Goal: Task Accomplishment & Management: Complete application form

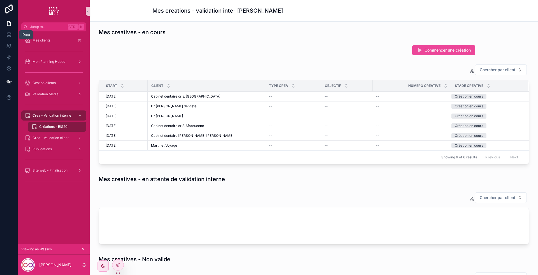
click at [11, 35] on icon at bounding box center [9, 36] width 4 height 2
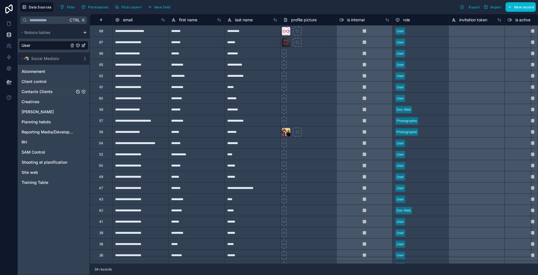
click at [50, 92] on span "Contacts Clients" at bounding box center [37, 92] width 31 height 6
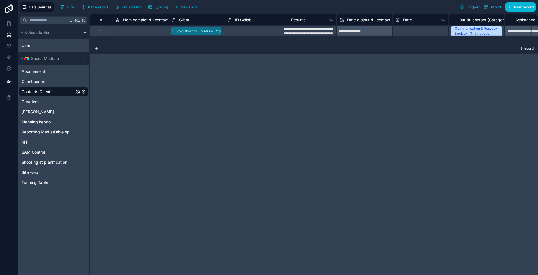
click at [104, 33] on div "1" at bounding box center [101, 30] width 22 height 11
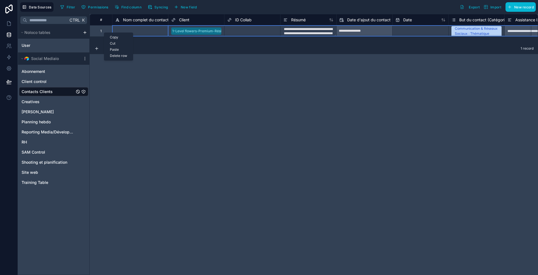
click at [120, 57] on div "Delete row" at bounding box center [118, 56] width 29 height 6
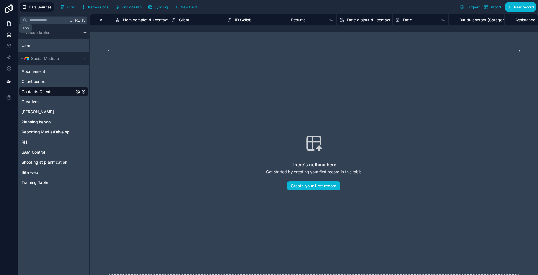
click at [7, 23] on icon at bounding box center [8, 24] width 3 height 4
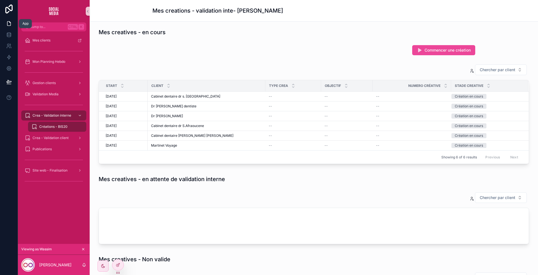
click at [9, 24] on icon at bounding box center [9, 24] width 6 height 6
click at [118, 264] on icon at bounding box center [118, 265] width 4 height 4
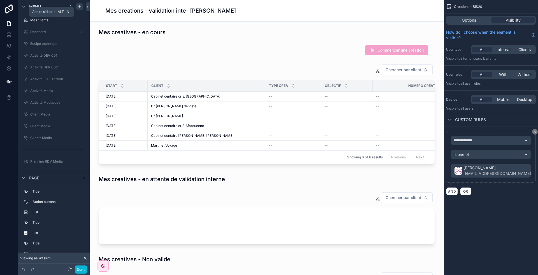
click at [81, 6] on icon "scrollable content" at bounding box center [79, 6] width 4 height 4
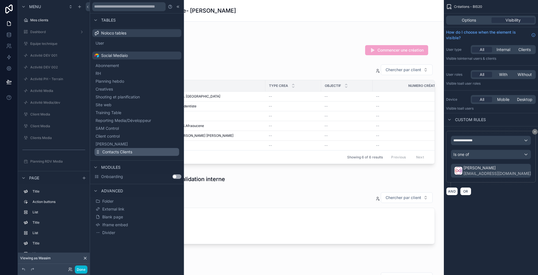
click at [119, 150] on span "Contacts Clients" at bounding box center [117, 152] width 30 height 6
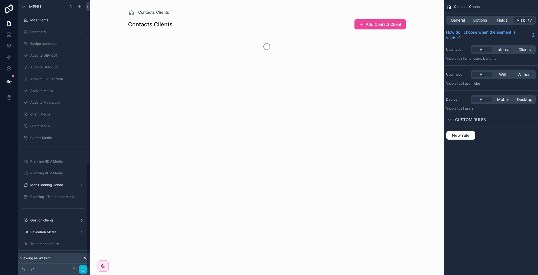
scroll to position [417, 0]
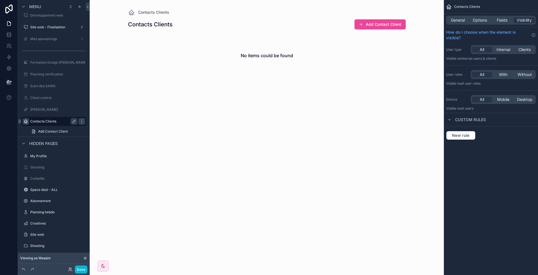
click at [24, 121] on icon "scrollable content" at bounding box center [26, 121] width 4 height 4
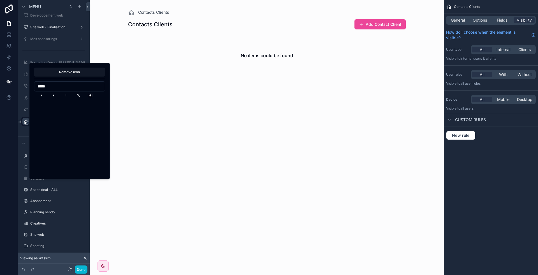
scroll to position [0, 0]
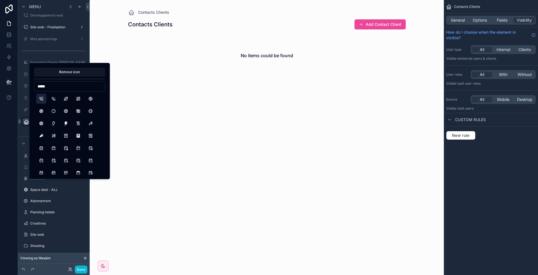
type input "****"
click at [40, 98] on button "PhoneCall" at bounding box center [41, 99] width 10 height 10
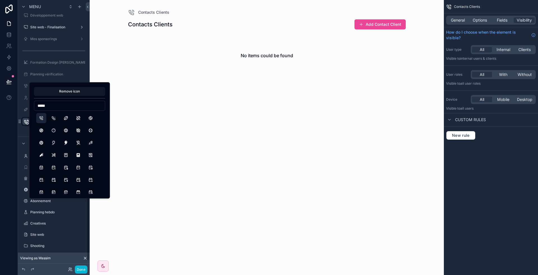
scroll to position [398, 0]
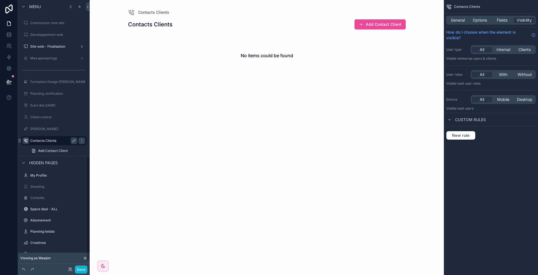
click at [2, 161] on div at bounding box center [9, 137] width 18 height 275
click at [482, 21] on span "Options" at bounding box center [480, 20] width 14 height 6
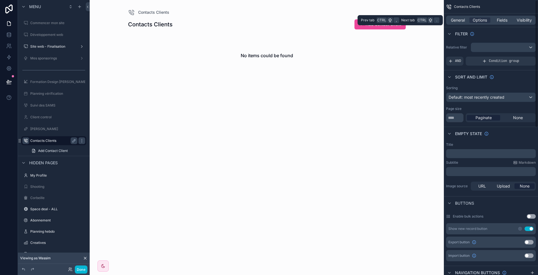
click at [526, 23] on div "General Options Fields Visibility" at bounding box center [491, 20] width 90 height 9
click at [525, 22] on span "Visibility" at bounding box center [524, 20] width 15 height 6
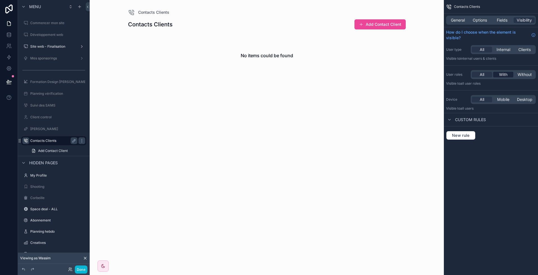
click at [506, 75] on span "With" at bounding box center [503, 75] width 8 height 6
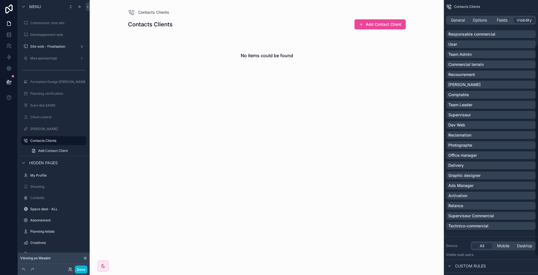
scroll to position [57, 0]
click at [483, 56] on div "Team Admin" at bounding box center [491, 55] width 85 height 6
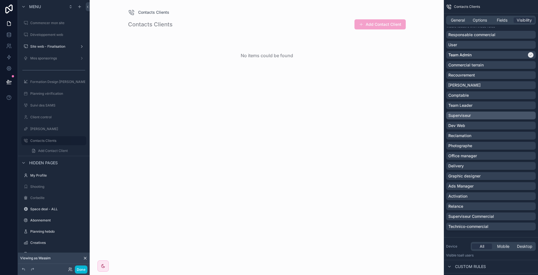
click at [497, 114] on div "Superviseur" at bounding box center [491, 116] width 85 height 6
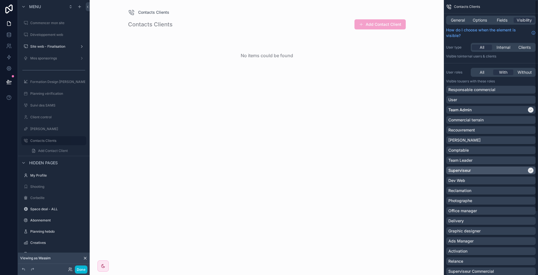
scroll to position [0, 0]
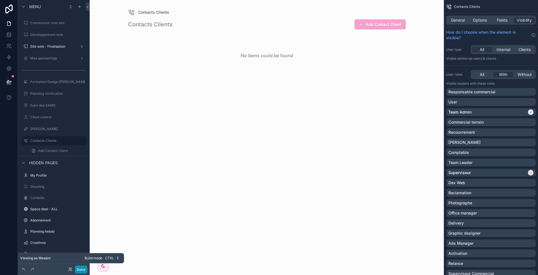
click at [79, 267] on button "Done" at bounding box center [81, 270] width 13 height 8
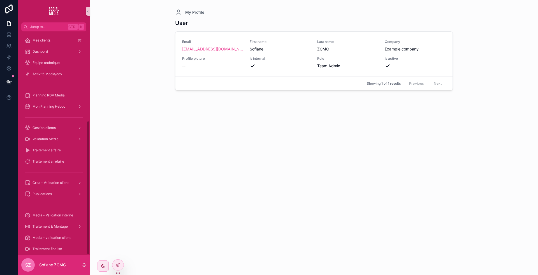
scroll to position [149, 0]
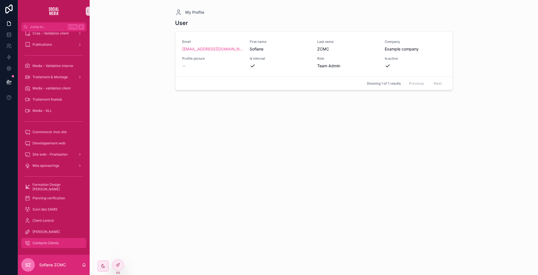
click at [41, 241] on span "Contacts Clients" at bounding box center [46, 243] width 26 height 4
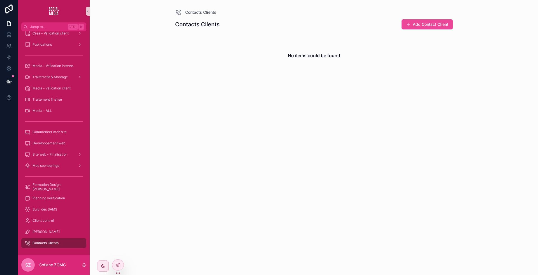
click at [417, 31] on div "Contacts Clients Add Contact Client" at bounding box center [314, 25] width 278 height 13
click at [414, 20] on button "Add Contact Client" at bounding box center [427, 24] width 51 height 10
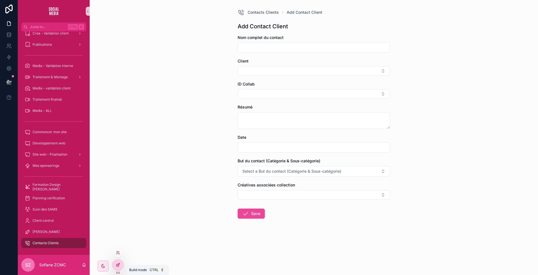
click at [114, 263] on div at bounding box center [117, 265] width 11 height 11
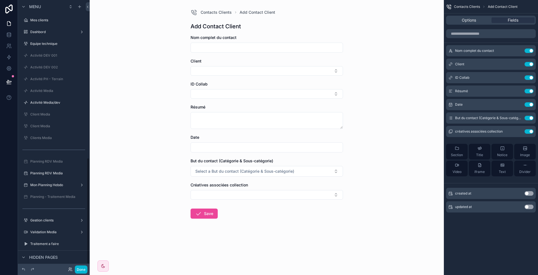
scroll to position [398, 0]
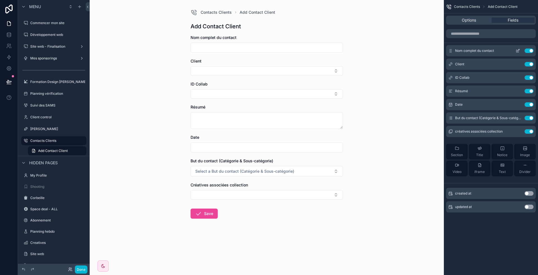
click at [528, 50] on button "Use setting" at bounding box center [529, 51] width 9 height 4
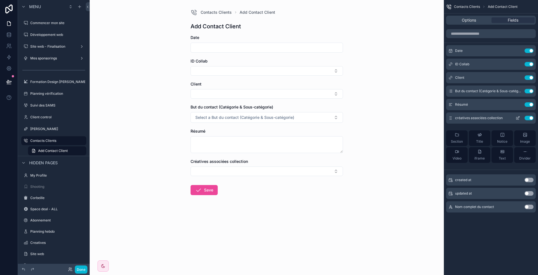
click at [527, 119] on button "Use setting" at bounding box center [529, 118] width 9 height 4
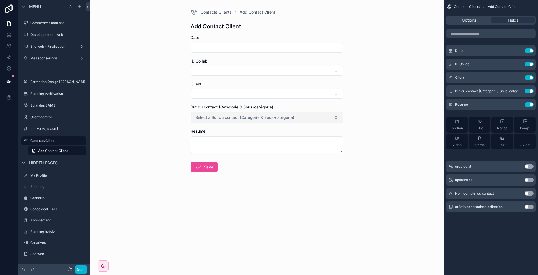
click at [232, 112] on button "Select a But du contact (Catégorie & Sous-catégorie)" at bounding box center [267, 117] width 153 height 11
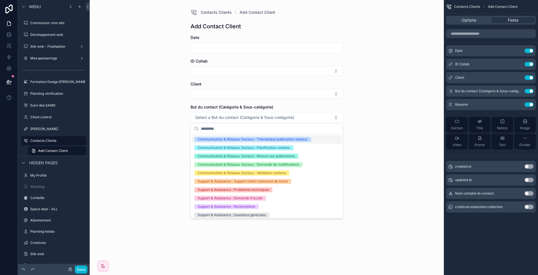
click at [179, 115] on div "Contacts Clients Add Contact Client Add Contact Client Date ID Collab Client Bu…" at bounding box center [267, 137] width 354 height 275
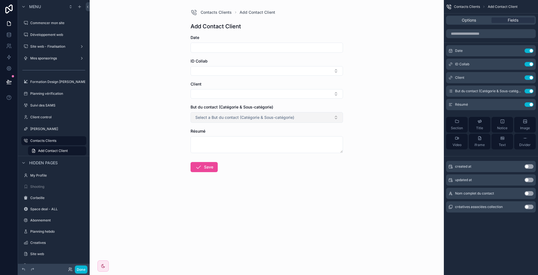
click at [248, 115] on span "Select a But du contact (Catégorie & Sous-catégorie)" at bounding box center [244, 118] width 99 height 6
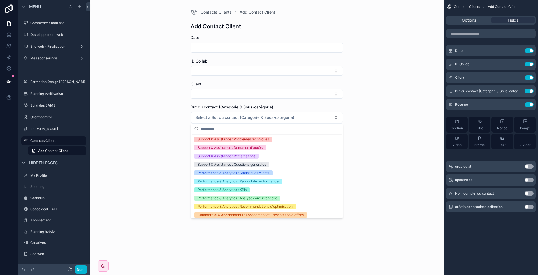
scroll to position [0, 0]
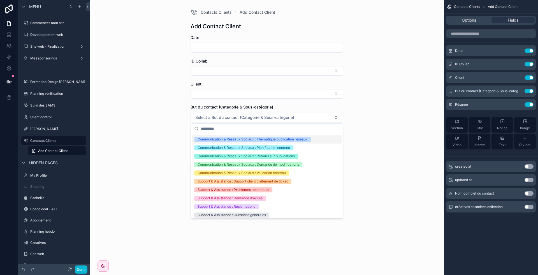
click at [412, 151] on div "Contacts Clients Add Contact Client Add Contact Client Date ID Collab Client Bu…" at bounding box center [267, 137] width 354 height 275
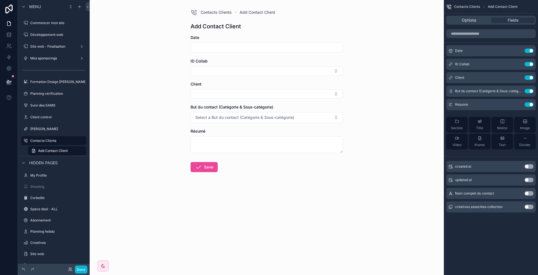
click at [211, 50] on input "scrollable content" at bounding box center [267, 48] width 152 height 8
click at [474, 20] on span "Options" at bounding box center [469, 20] width 14 height 6
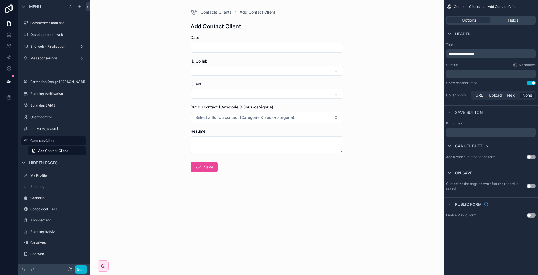
click at [486, 56] on p "**********" at bounding box center [492, 54] width 86 height 6
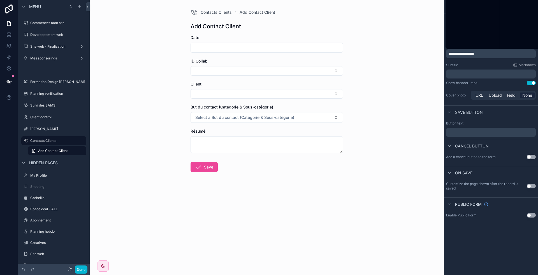
click at [486, 56] on p "**********" at bounding box center [492, 54] width 86 height 6
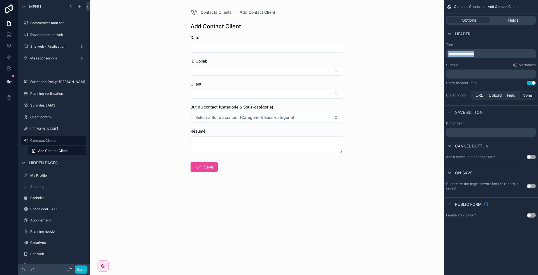
click at [486, 56] on p "**********" at bounding box center [492, 54] width 86 height 6
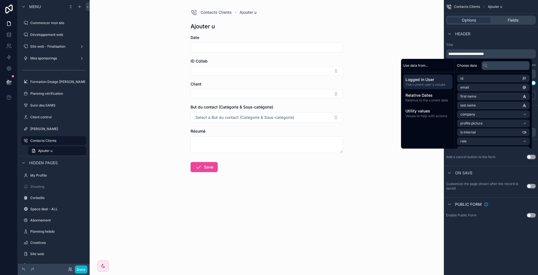
click at [498, 35] on div "Header" at bounding box center [491, 33] width 94 height 13
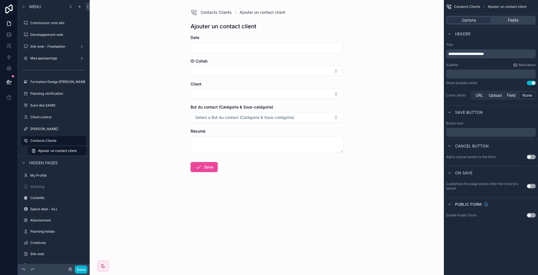
click at [478, 131] on p "﻿" at bounding box center [492, 132] width 86 height 4
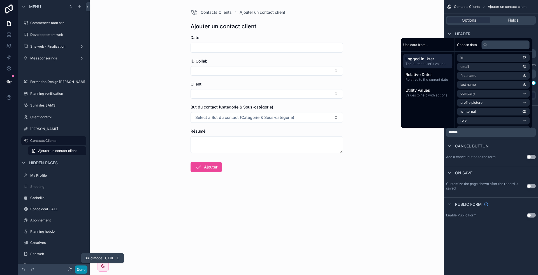
click at [81, 269] on button "Done" at bounding box center [81, 270] width 13 height 8
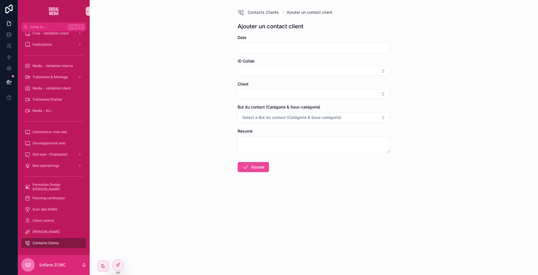
click at [253, 45] on input "scrollable content" at bounding box center [314, 48] width 152 height 8
click at [182, 95] on div "Contacts Clients Ajouter un contact client Ajouter un contact client Date ID Co…" at bounding box center [314, 137] width 449 height 275
click at [264, 73] on button "Select Button" at bounding box center [314, 71] width 153 height 10
click at [193, 130] on div "Contacts Clients Ajouter un contact client Ajouter un contact client Date ID Co…" at bounding box center [314, 137] width 449 height 275
click at [252, 95] on button "Select Button" at bounding box center [314, 94] width 153 height 10
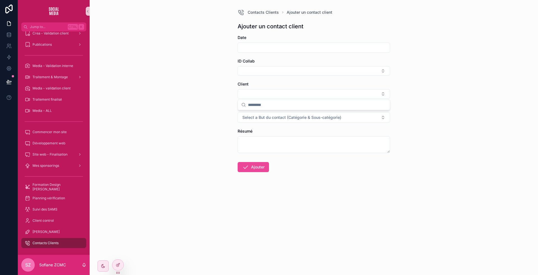
click at [187, 117] on div "Contacts Clients Ajouter un contact client Ajouter un contact client Date ID Co…" at bounding box center [314, 137] width 449 height 275
click at [242, 94] on button "Select Button" at bounding box center [314, 94] width 153 height 10
click at [196, 133] on div "Contacts Clients Ajouter un contact client Ajouter un contact client Date ID Co…" at bounding box center [314, 137] width 449 height 275
click at [275, 117] on span "Select a But du contact (Catégorie & Sous-catégorie)" at bounding box center [292, 118] width 99 height 6
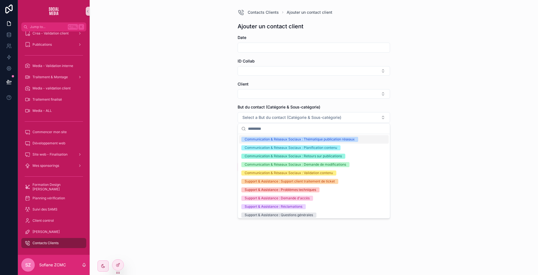
click at [203, 119] on div "Contacts Clients Ajouter un contact client Ajouter un contact client Date ID Co…" at bounding box center [314, 137] width 449 height 275
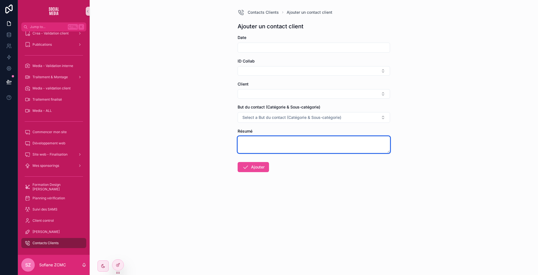
click at [251, 139] on textarea "scrollable content" at bounding box center [314, 144] width 153 height 17
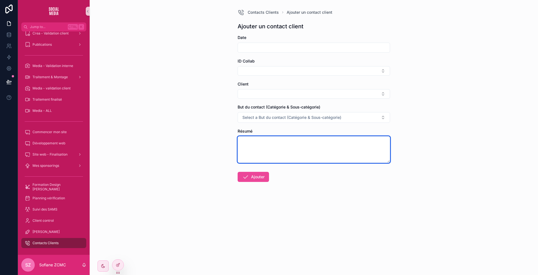
drag, startPoint x: 390, startPoint y: 150, endPoint x: 388, endPoint y: 160, distance: 10.0
click at [388, 160] on textarea "scrollable content" at bounding box center [314, 149] width 153 height 27
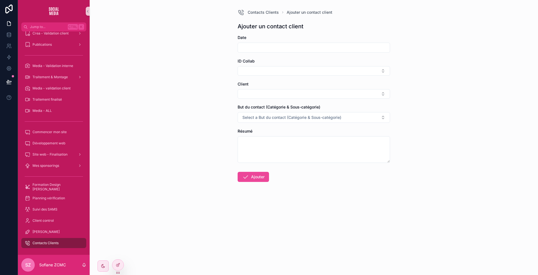
click at [193, 125] on div "Contacts Clients Ajouter un contact client Ajouter un contact client Date ID Co…" at bounding box center [314, 137] width 449 height 275
click at [276, 46] on input "scrollable content" at bounding box center [314, 48] width 152 height 8
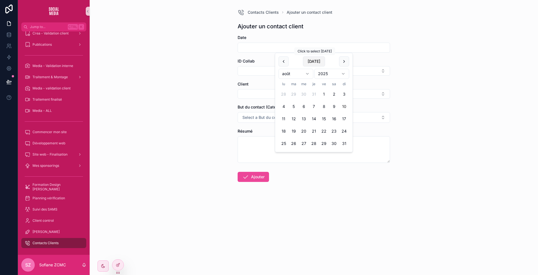
click at [315, 64] on button "[DATE]" at bounding box center [314, 61] width 22 height 10
type input "**********"
click at [257, 74] on button "Select Button" at bounding box center [314, 71] width 153 height 10
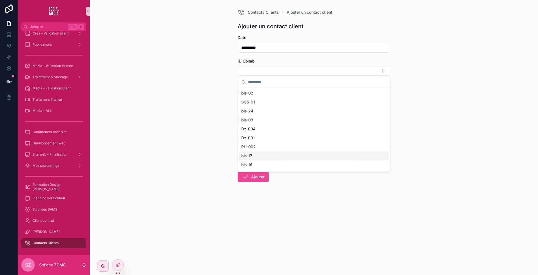
click at [271, 159] on div "bis-17" at bounding box center [314, 155] width 150 height 9
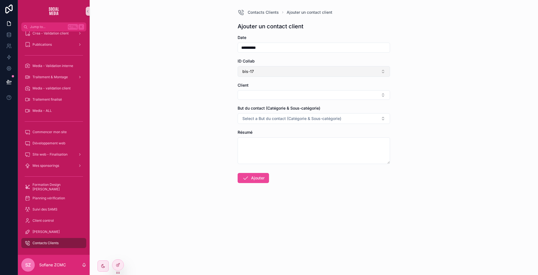
click at [270, 70] on button "bis-17" at bounding box center [314, 71] width 153 height 11
click at [204, 78] on div "**********" at bounding box center [314, 137] width 449 height 275
click at [261, 95] on button "Select Button" at bounding box center [314, 95] width 153 height 10
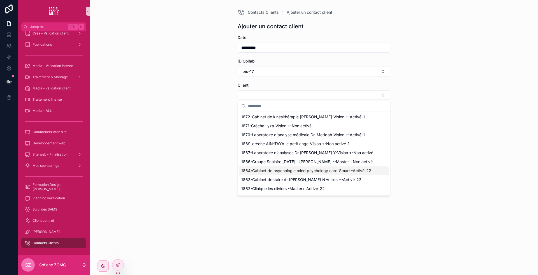
click at [296, 174] on span "1864-Cabinet de psychologie mind psychology care-Smart -Activé-22" at bounding box center [306, 171] width 130 height 6
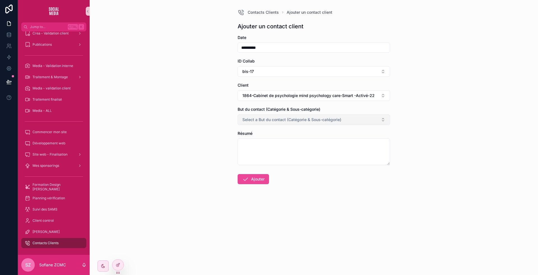
click at [275, 118] on span "Select a But du contact (Catégorie & Sous-catégorie)" at bounding box center [292, 120] width 99 height 6
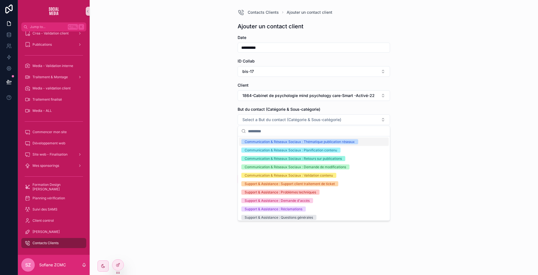
click at [326, 143] on div "Communication & Réseaux Sociaux : Thématique publication réseaux" at bounding box center [300, 141] width 110 height 5
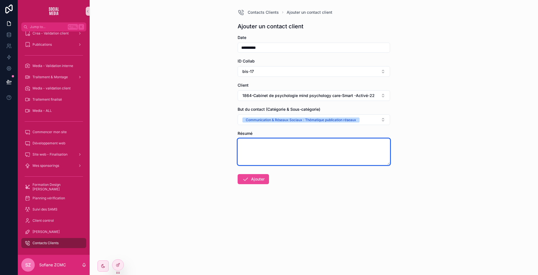
click at [285, 149] on textarea "scrollable content" at bounding box center [314, 152] width 153 height 27
type textarea "**********"
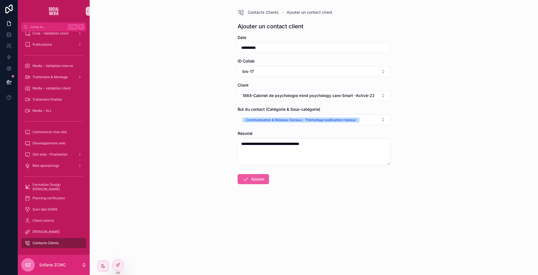
click at [249, 177] on button "Ajouter" at bounding box center [253, 179] width 31 height 10
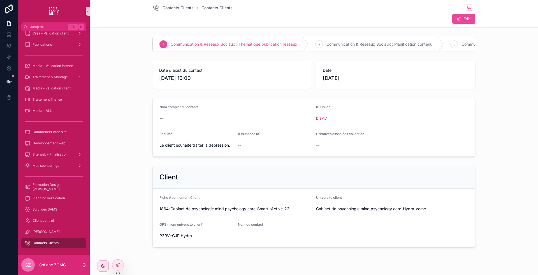
click at [61, 239] on div "Contacts Clients" at bounding box center [54, 243] width 58 height 9
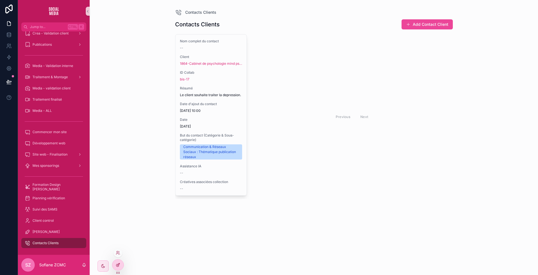
click at [114, 264] on div at bounding box center [117, 265] width 11 height 11
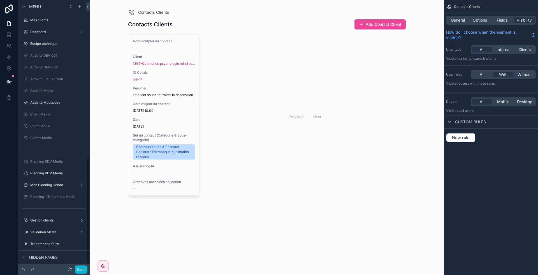
scroll to position [398, 0]
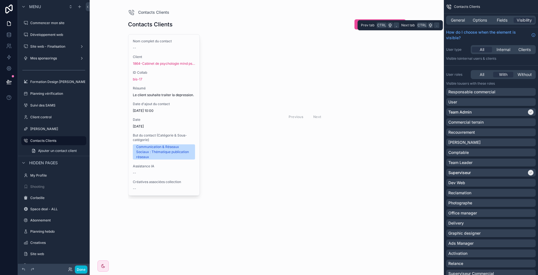
click at [469, 21] on div "General Options Fields Visibility" at bounding box center [491, 20] width 90 height 9
click at [459, 22] on span "General" at bounding box center [458, 20] width 14 height 6
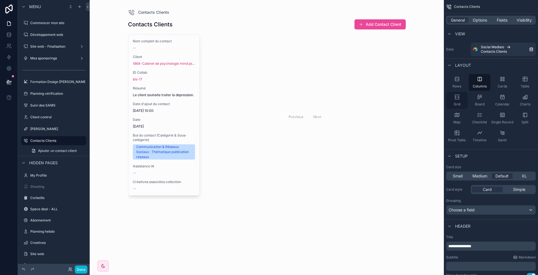
click at [459, 102] on span "Grid" at bounding box center [457, 104] width 7 height 4
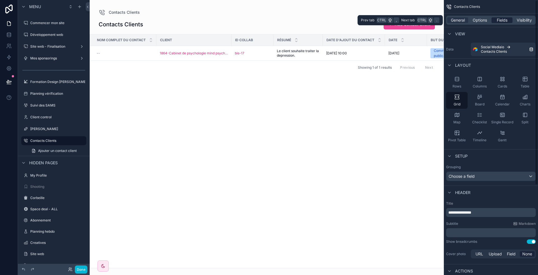
click at [504, 20] on span "Fields" at bounding box center [502, 20] width 11 height 6
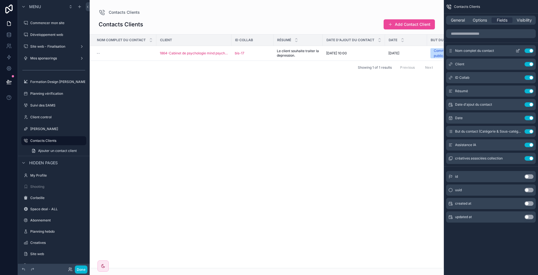
click at [533, 52] on button "Use setting" at bounding box center [529, 51] width 9 height 4
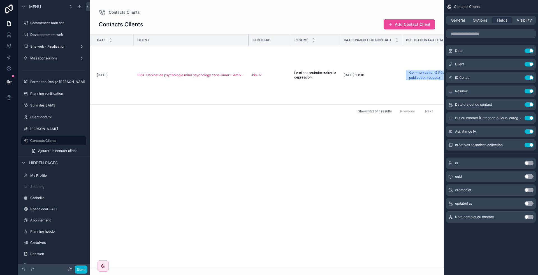
drag, startPoint x: 208, startPoint y: 37, endPoint x: 248, endPoint y: 40, distance: 40.2
click at [248, 40] on div "scrollable content" at bounding box center [249, 39] width 2 height 11
click at [529, 103] on button "Use setting" at bounding box center [529, 104] width 9 height 4
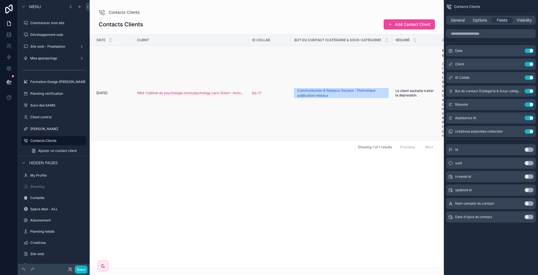
scroll to position [0, 108]
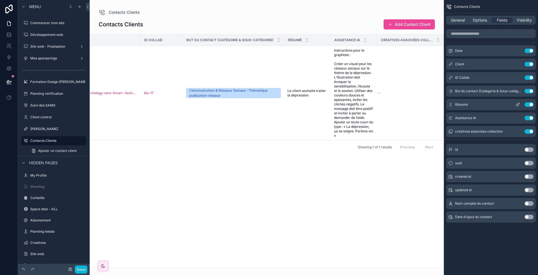
click at [530, 105] on button "Use setting" at bounding box center [529, 104] width 9 height 4
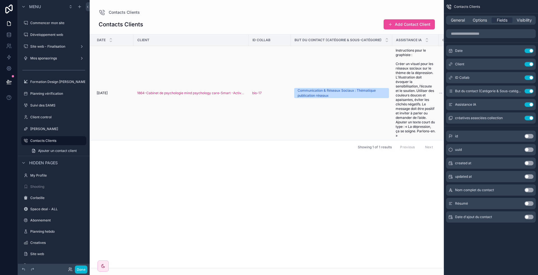
scroll to position [0, 37]
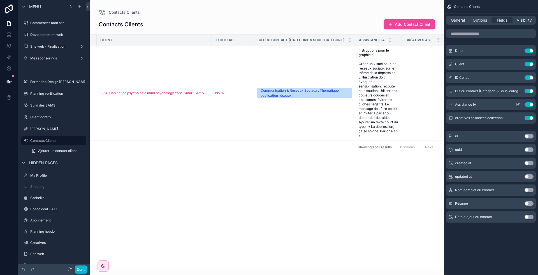
click at [532, 103] on button "Use setting" at bounding box center [529, 104] width 9 height 4
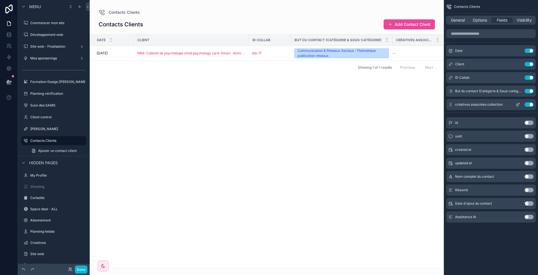
click at [527, 103] on button "Use setting" at bounding box center [529, 104] width 9 height 4
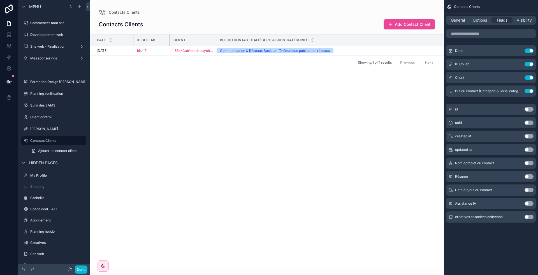
drag, startPoint x: 244, startPoint y: 37, endPoint x: 169, endPoint y: 45, distance: 75.0
click at [169, 45] on div "scrollable content" at bounding box center [170, 39] width 2 height 11
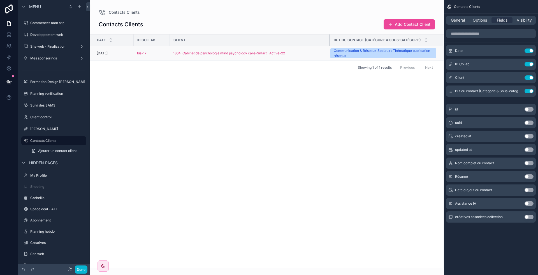
drag, startPoint x: 216, startPoint y: 37, endPoint x: 334, endPoint y: 51, distance: 118.9
click at [334, 51] on table "Date ID Collab Client But du contact (Catégorie & Sous-catégorie) [DATE] [DATE]…" at bounding box center [267, 47] width 354 height 26
click at [318, 51] on div "1864-Cabinet de psychologie mind psychology care-Smart -Activé-22" at bounding box center [250, 53] width 154 height 4
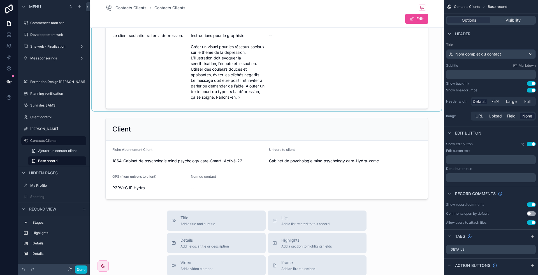
scroll to position [109, 0]
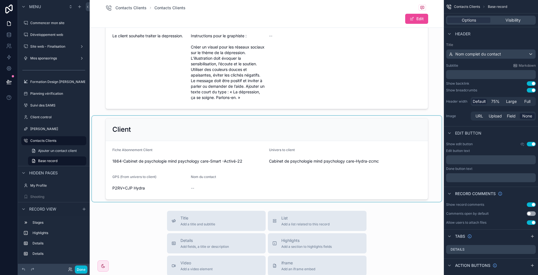
click at [215, 166] on div "scrollable content" at bounding box center [267, 159] width 350 height 86
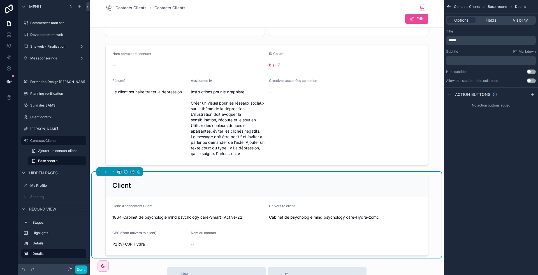
scroll to position [0, 0]
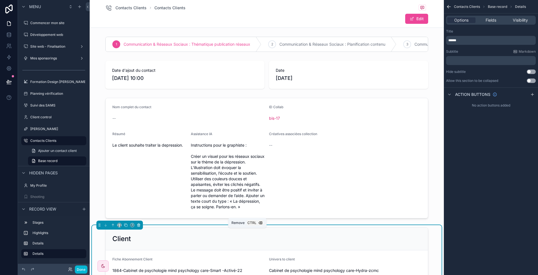
click at [139, 227] on icon "scrollable content" at bounding box center [139, 225] width 2 height 2
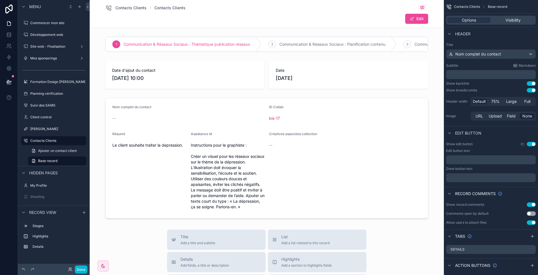
click at [215, 148] on div "scrollable content" at bounding box center [267, 158] width 350 height 125
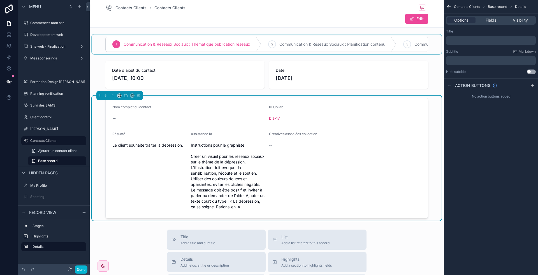
click at [262, 35] on div "scrollable content" at bounding box center [267, 44] width 350 height 20
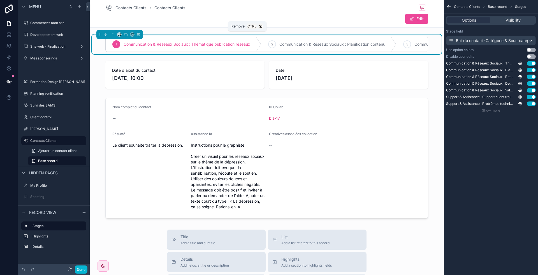
click at [139, 34] on icon "scrollable content" at bounding box center [138, 34] width 3 height 0
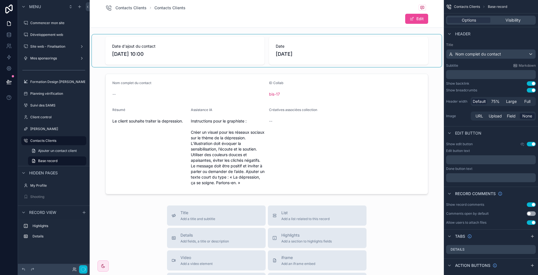
click at [214, 47] on div "scrollable content" at bounding box center [267, 50] width 350 height 33
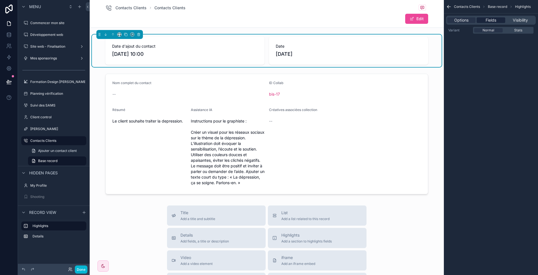
click at [496, 22] on span "Fields" at bounding box center [491, 20] width 11 height 6
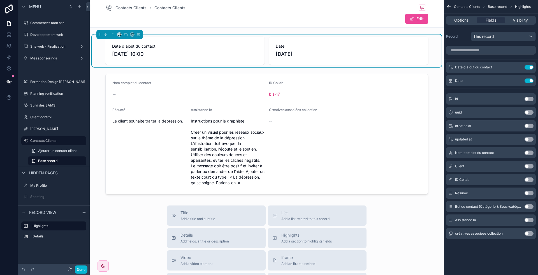
click at [532, 168] on div "Client Use setting" at bounding box center [491, 166] width 90 height 11
click at [528, 166] on button "Use setting" at bounding box center [529, 166] width 9 height 4
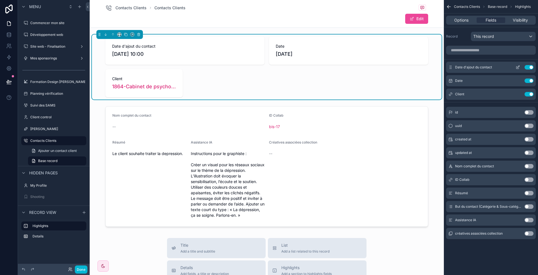
click at [529, 68] on button "Use setting" at bounding box center [529, 67] width 9 height 4
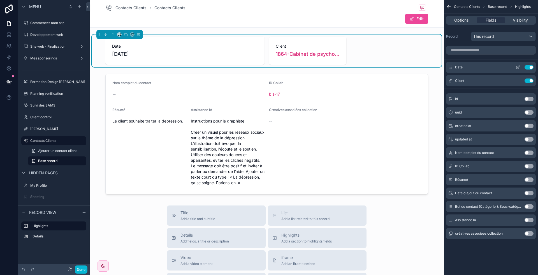
click at [517, 64] on div "Date Use setting" at bounding box center [491, 67] width 90 height 11
click at [517, 66] on icon "scrollable content" at bounding box center [518, 67] width 4 height 4
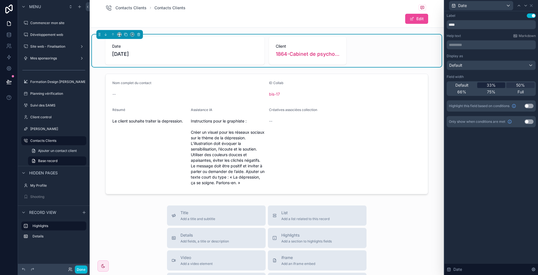
click at [494, 86] on span "33%" at bounding box center [491, 85] width 9 height 6
click at [527, 7] on icon at bounding box center [526, 5] width 4 height 4
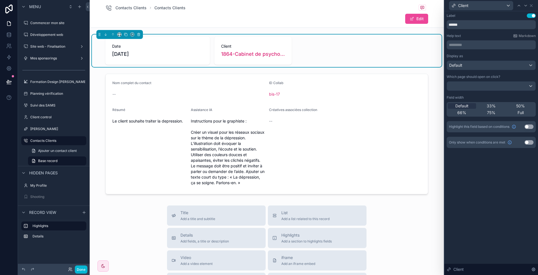
click at [519, 103] on div "Default 33% 50% 66% 75% Full" at bounding box center [491, 109] width 89 height 15
click at [516, 106] on div "50%" at bounding box center [521, 106] width 28 height 6
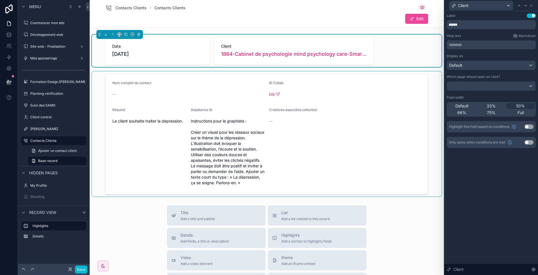
click at [374, 115] on div "scrollable content" at bounding box center [267, 134] width 350 height 125
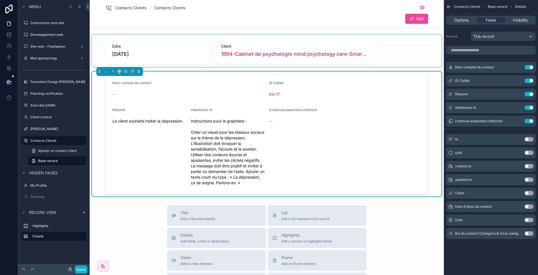
click at [329, 50] on div "scrollable content" at bounding box center [267, 50] width 350 height 33
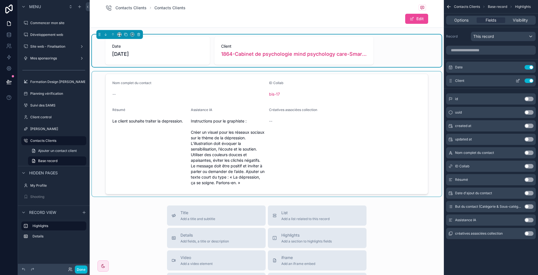
click at [518, 82] on icon "scrollable content" at bounding box center [518, 81] width 4 height 4
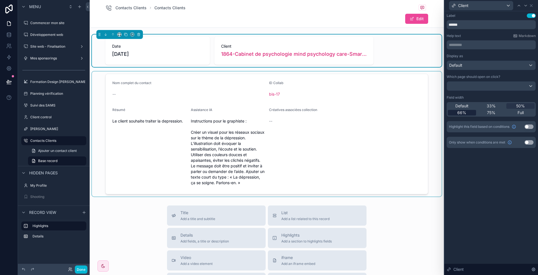
click at [468, 112] on div "66%" at bounding box center [462, 113] width 28 height 6
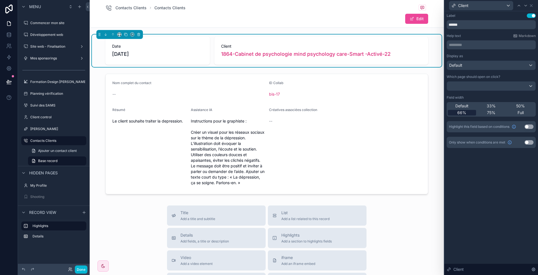
click at [339, 150] on div "scrollable content" at bounding box center [267, 134] width 350 height 125
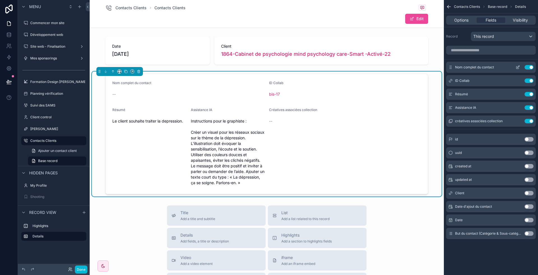
click at [529, 67] on button "Use setting" at bounding box center [529, 67] width 9 height 4
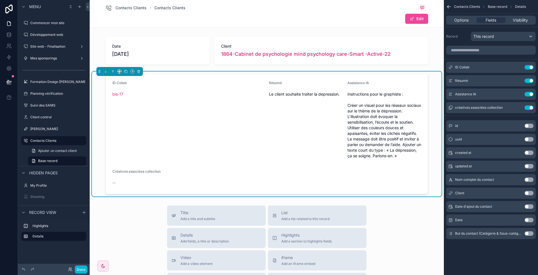
click at [529, 67] on button "Use setting" at bounding box center [529, 67] width 9 height 4
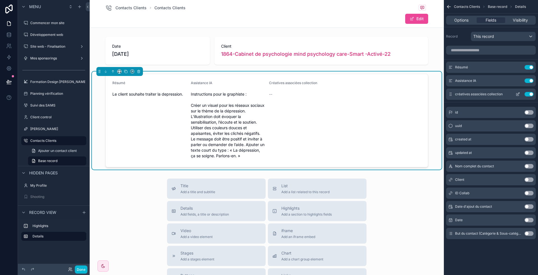
click at [527, 96] on button "Use setting" at bounding box center [529, 94] width 9 height 4
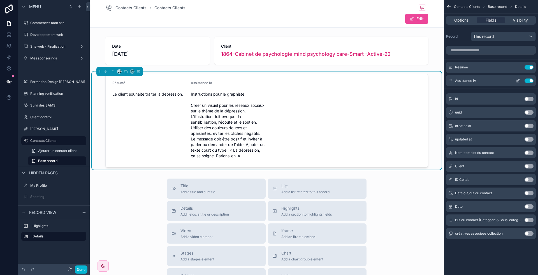
click at [519, 79] on icon "scrollable content" at bounding box center [519, 80] width 2 height 2
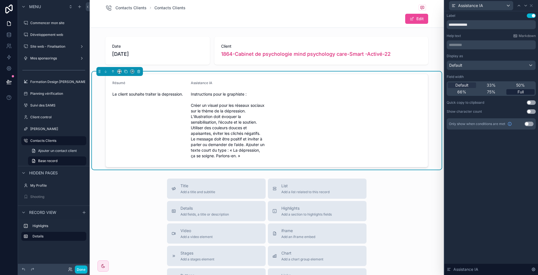
click at [522, 91] on span "Full" at bounding box center [521, 92] width 6 height 6
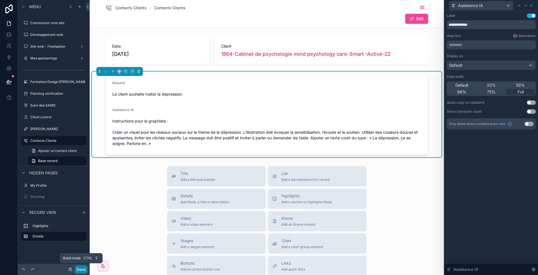
click at [81, 271] on button "Done" at bounding box center [81, 270] width 13 height 8
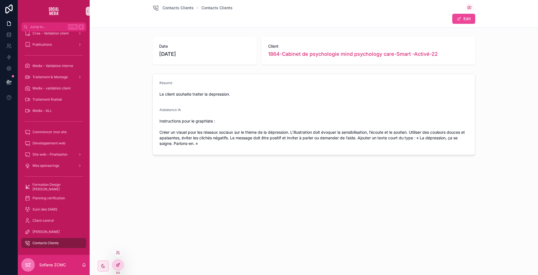
click at [119, 268] on div at bounding box center [117, 265] width 11 height 11
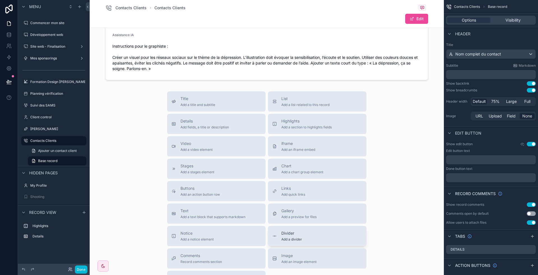
scroll to position [76, 0]
click at [221, 239] on div "Notice Add a notice element" at bounding box center [217, 235] width 90 height 11
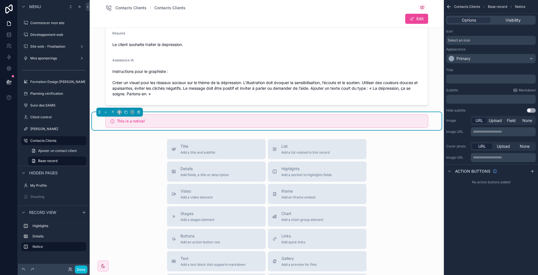
scroll to position [33, 0]
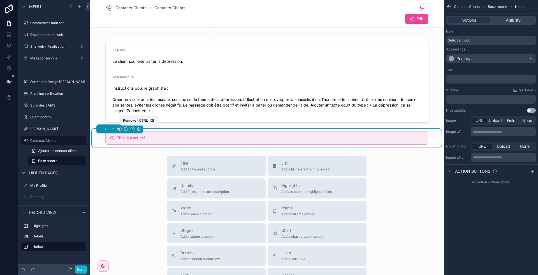
click at [140, 127] on icon "scrollable content" at bounding box center [139, 129] width 4 height 4
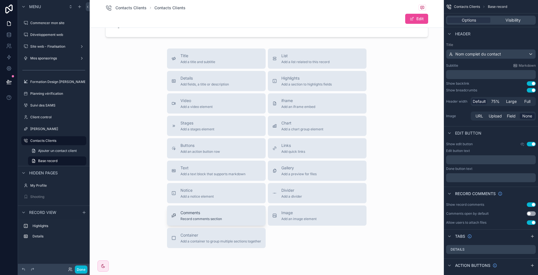
scroll to position [118, 0]
click at [205, 215] on span "Comments" at bounding box center [202, 212] width 42 height 6
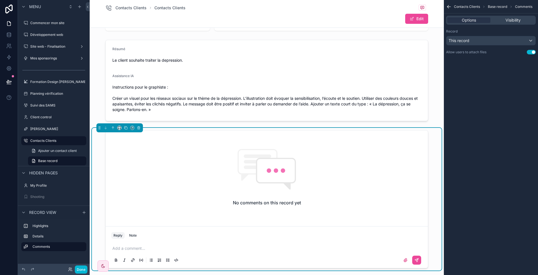
scroll to position [33, 0]
click at [83, 269] on button "Done" at bounding box center [81, 270] width 13 height 8
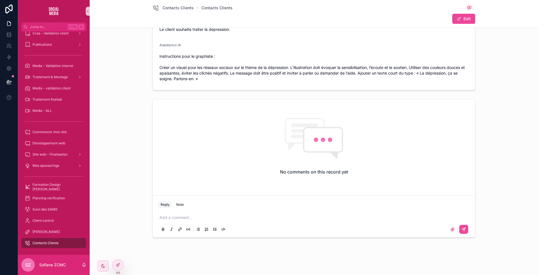
scroll to position [64, 0]
click at [179, 206] on div "Note" at bounding box center [180, 205] width 8 height 4
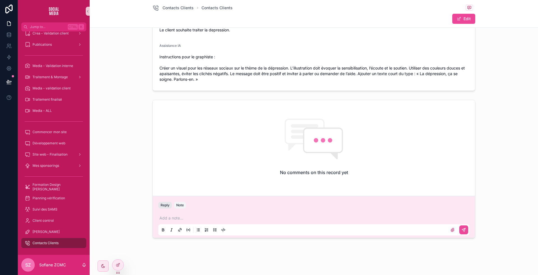
click at [167, 204] on button "Reply" at bounding box center [164, 205] width 13 height 7
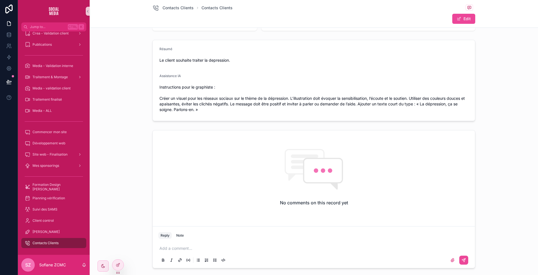
scroll to position [0, 0]
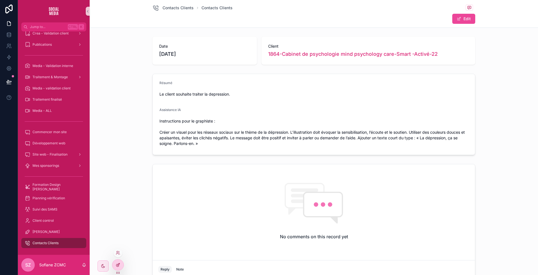
click at [117, 267] on icon at bounding box center [118, 265] width 4 height 4
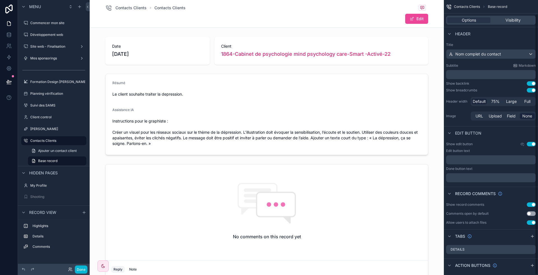
scroll to position [15, 0]
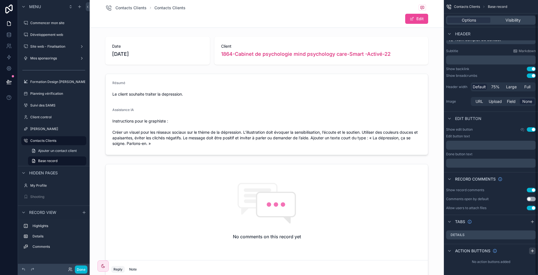
click at [531, 249] on icon "scrollable content" at bounding box center [533, 251] width 4 height 4
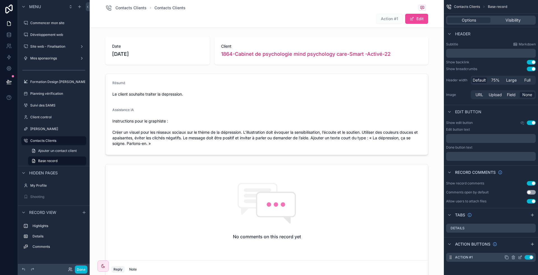
click at [519, 257] on icon "scrollable content" at bounding box center [520, 258] width 3 height 3
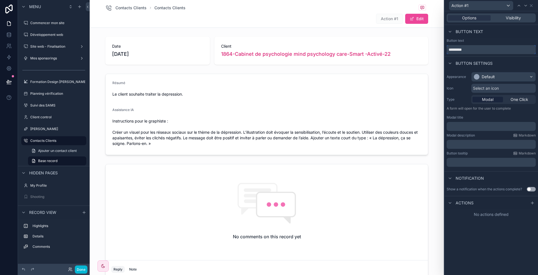
click at [473, 50] on input "*********" at bounding box center [491, 49] width 89 height 9
type input "**********"
click at [496, 74] on div "Default" at bounding box center [504, 76] width 64 height 9
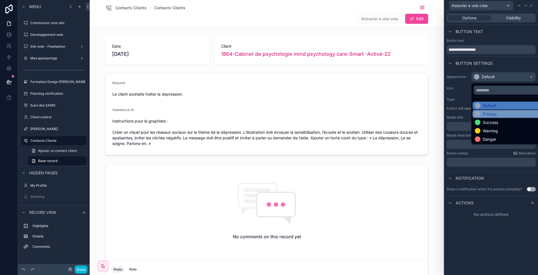
click at [498, 114] on div "Primary" at bounding box center [510, 114] width 70 height 6
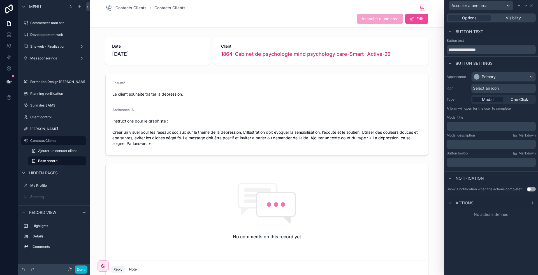
click at [473, 126] on p "﻿" at bounding box center [492, 127] width 86 height 6
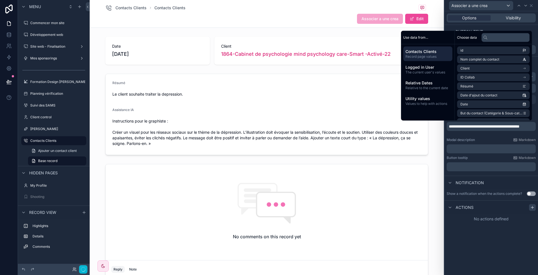
scroll to position [0, 0]
click at [534, 205] on icon at bounding box center [533, 207] width 4 height 4
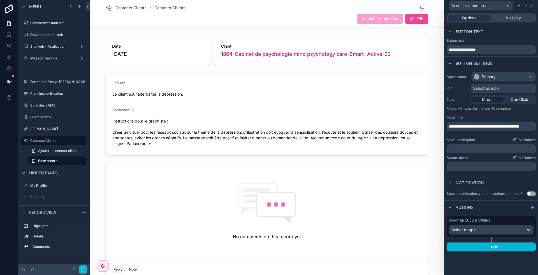
click at [491, 231] on div "Select a type" at bounding box center [492, 229] width 84 height 9
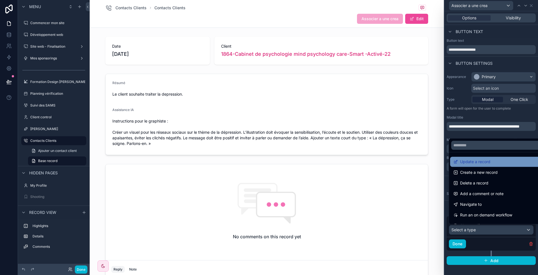
click at [487, 164] on span "Update a record" at bounding box center [475, 161] width 30 height 7
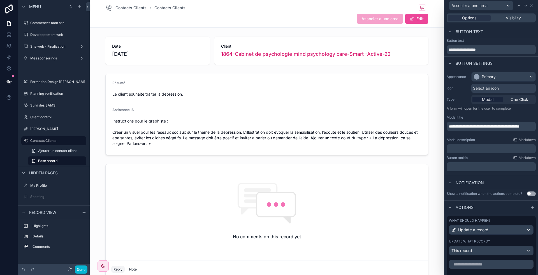
click at [504, 128] on span "**********" at bounding box center [484, 127] width 71 height 4
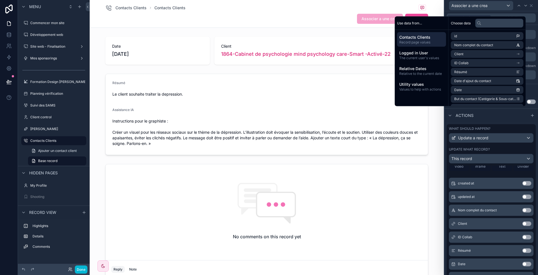
scroll to position [149, 0]
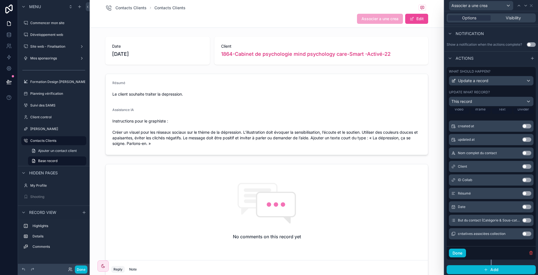
click at [523, 236] on button "Use setting" at bounding box center [527, 234] width 9 height 4
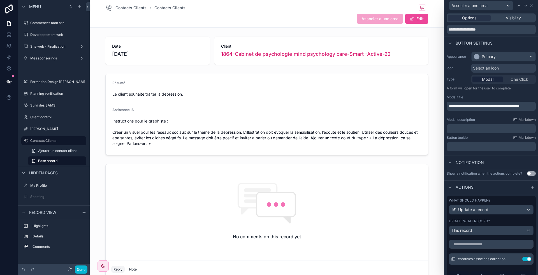
scroll to position [0, 0]
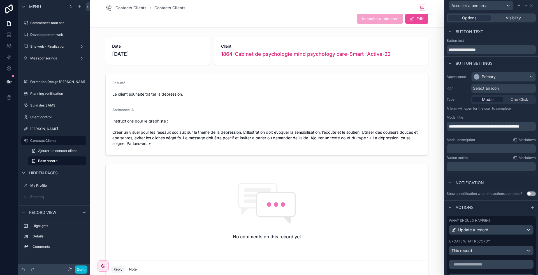
click at [489, 88] on span "Select an icon" at bounding box center [486, 89] width 26 height 6
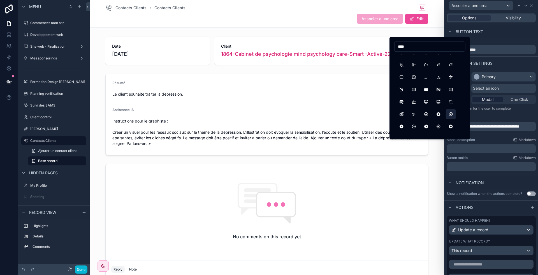
scroll to position [20, 0]
type input "****"
click at [452, 96] on button "Screenshot" at bounding box center [451, 100] width 10 height 10
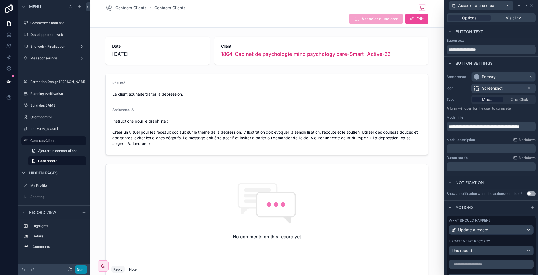
click at [87, 271] on button "Done" at bounding box center [81, 270] width 13 height 8
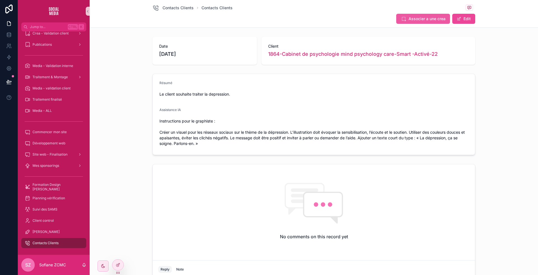
click at [424, 20] on span "Associer a une crea" at bounding box center [427, 19] width 37 height 6
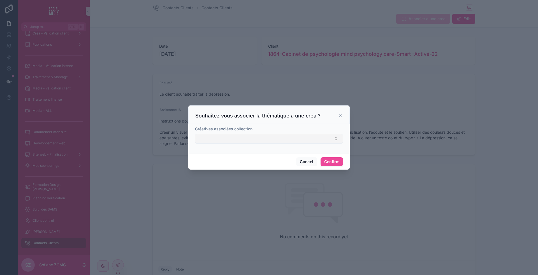
drag, startPoint x: 261, startPoint y: 145, endPoint x: 255, endPoint y: 141, distance: 7.0
click at [255, 141] on form "Créatives associées collection" at bounding box center [269, 137] width 148 height 23
click at [255, 141] on button "Select Button" at bounding box center [269, 139] width 148 height 10
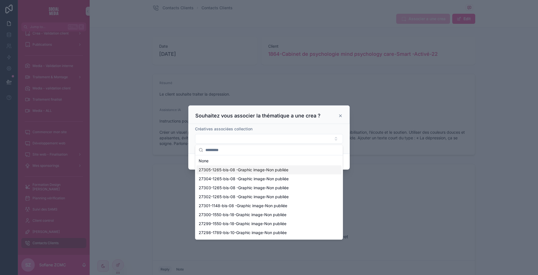
click at [223, 172] on div "27305-1265-bis-08 -Graphic image-Non publiée" at bounding box center [269, 169] width 145 height 9
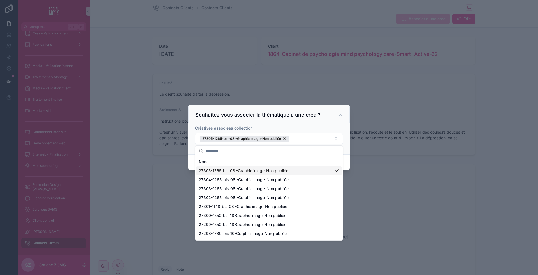
click at [217, 171] on span "27305-1265-bis-08 -Graphic image-Non publiée" at bounding box center [244, 171] width 90 height 6
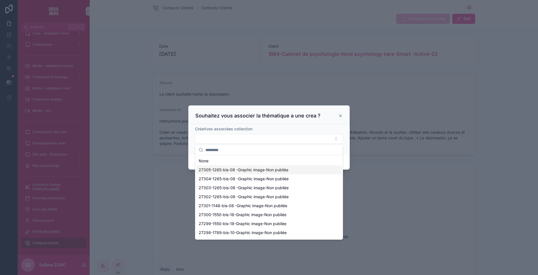
click at [252, 172] on span "27305-1265-bis-08 -Graphic image-Non publiée" at bounding box center [244, 170] width 90 height 6
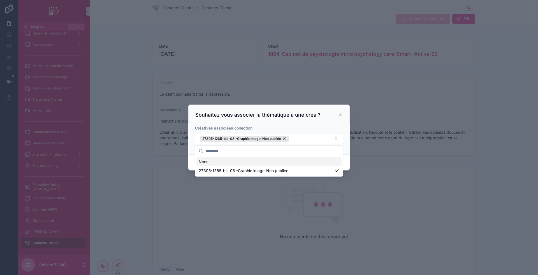
click at [309, 125] on div "Créatives associées collection" at bounding box center [269, 128] width 148 height 6
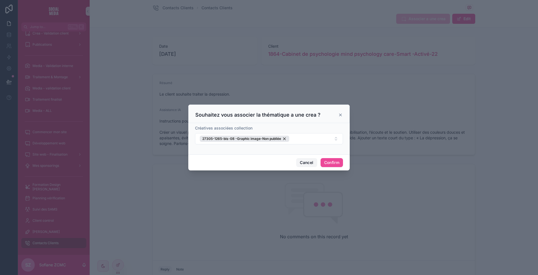
click at [306, 158] on button "Cancel" at bounding box center [306, 162] width 21 height 9
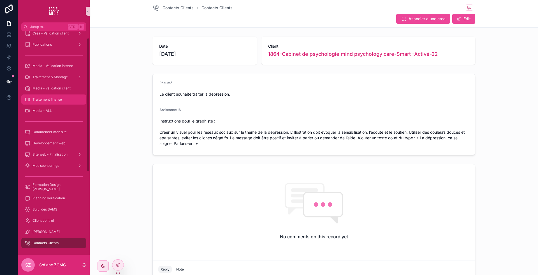
scroll to position [0, 0]
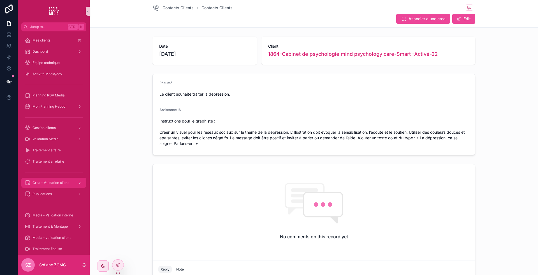
click at [71, 181] on div "Crea - Validation client" at bounding box center [54, 182] width 58 height 9
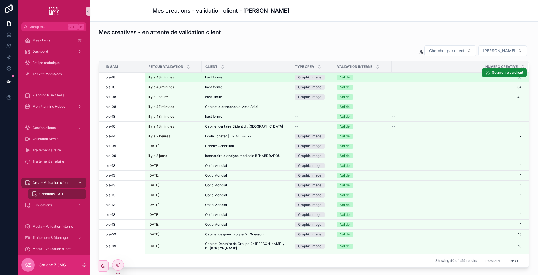
click at [188, 78] on div "il y a 48 minutes" at bounding box center [173, 77] width 50 height 4
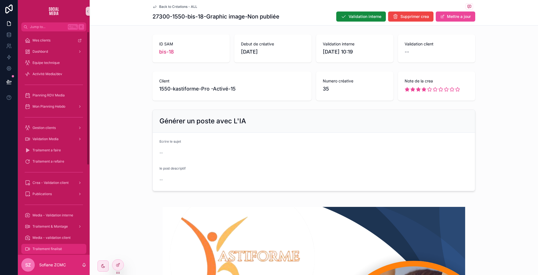
scroll to position [149, 0]
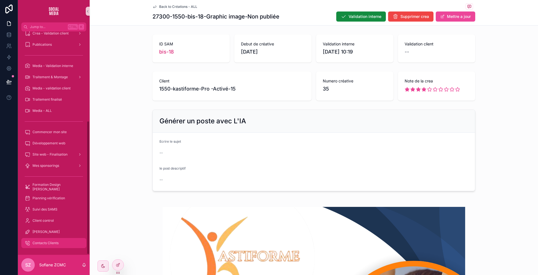
click at [49, 245] on div "Contacts Clients" at bounding box center [54, 243] width 58 height 9
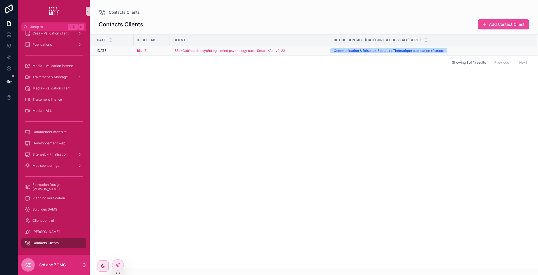
click at [491, 50] on div "Communication & Réseaux Sociaux : Thématique publication réseaux" at bounding box center [431, 50] width 200 height 5
click at [494, 50] on div "Communication & Réseaux Sociaux : Thématique publication réseaux" at bounding box center [431, 50] width 200 height 5
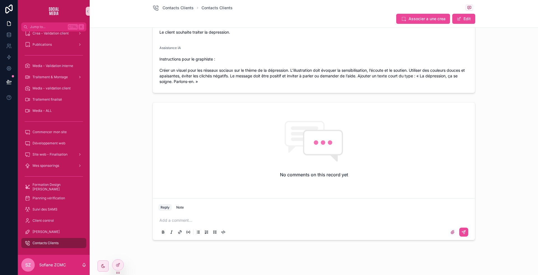
scroll to position [65, 0]
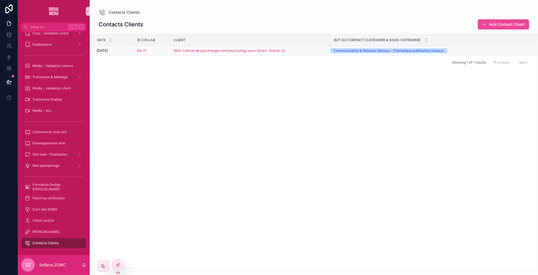
click at [295, 50] on div "1864-Cabinet de psychologie mind psychology care-Smart -Activé-22" at bounding box center [250, 51] width 154 height 4
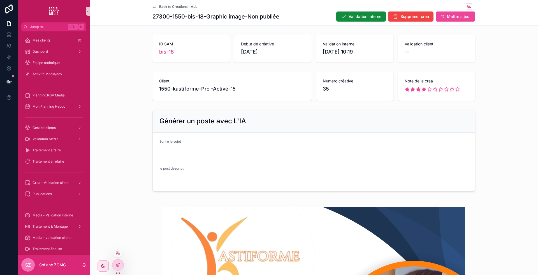
click at [118, 256] on div at bounding box center [118, 252] width 9 height 9
click at [118, 253] on icon at bounding box center [118, 253] width 4 height 4
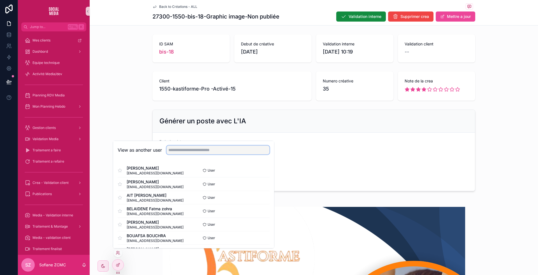
click at [203, 153] on input "text" at bounding box center [218, 150] width 103 height 9
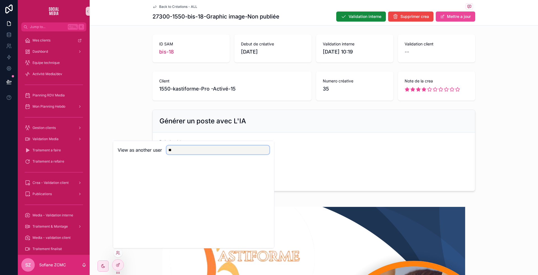
type input "*"
type input "***"
click at [259, 167] on button "Select" at bounding box center [262, 170] width 15 height 8
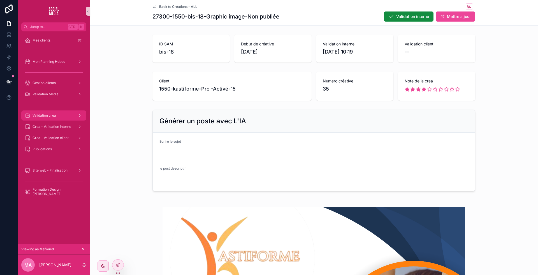
click at [63, 116] on div "Validation crea" at bounding box center [54, 115] width 58 height 9
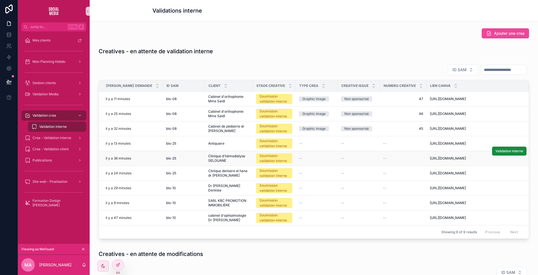
click at [208, 163] on span "Clinique d'hémodialyse SELOUANE" at bounding box center [228, 158] width 41 height 9
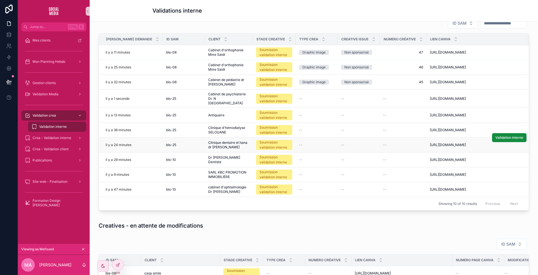
scroll to position [37, 0]
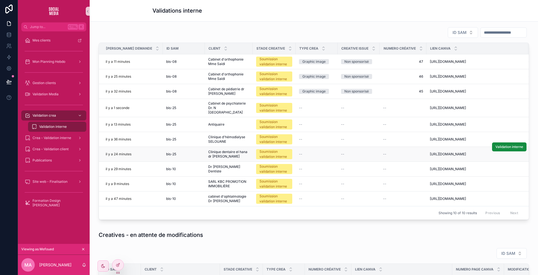
click at [210, 155] on span "Clinique dentaire el hana dr bougouffa" at bounding box center [228, 154] width 41 height 9
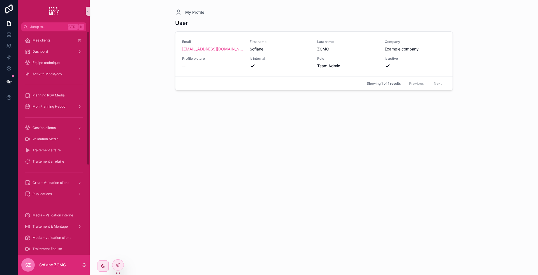
scroll to position [149, 0]
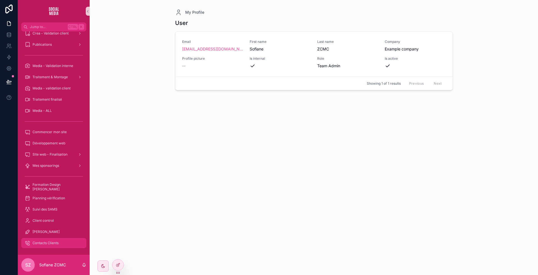
click at [51, 243] on span "Contacts Clients" at bounding box center [46, 243] width 26 height 4
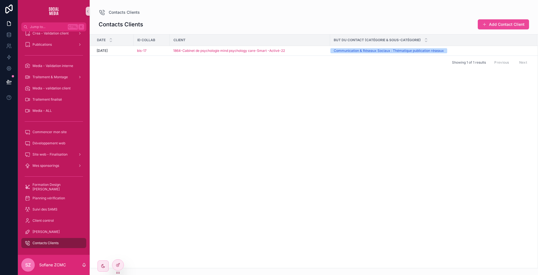
click at [212, 101] on div "Date ID Collab Client But du contact (Catégorie & Sous-catégorie) 10/08/2025 10…" at bounding box center [314, 151] width 448 height 234
